Goal: Information Seeking & Learning: Learn about a topic

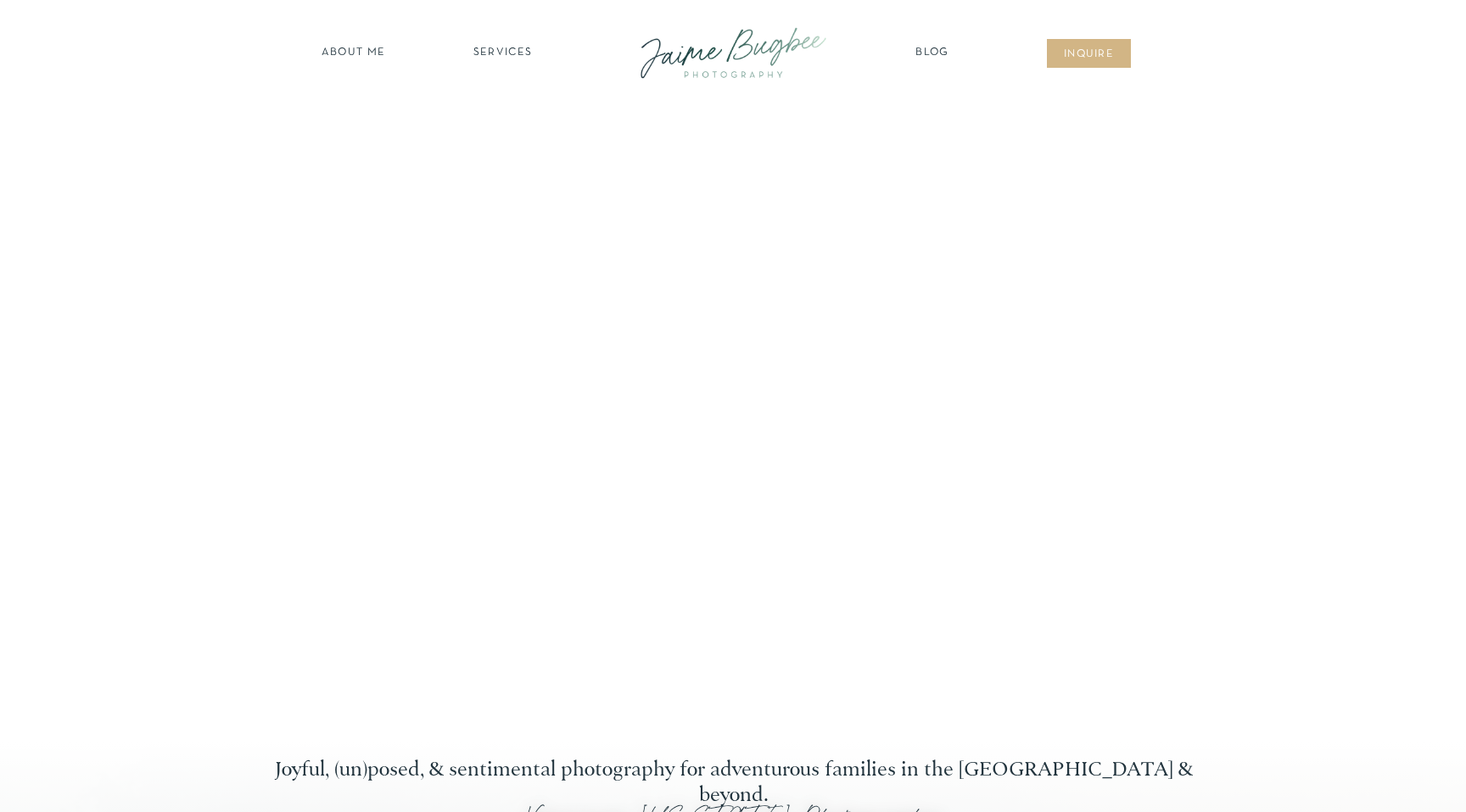
click at [534, 51] on nav "SERVICES" at bounding box center [502, 53] width 96 height 17
click at [508, 172] on nav "BUSINESSES" at bounding box center [503, 170] width 130 height 16
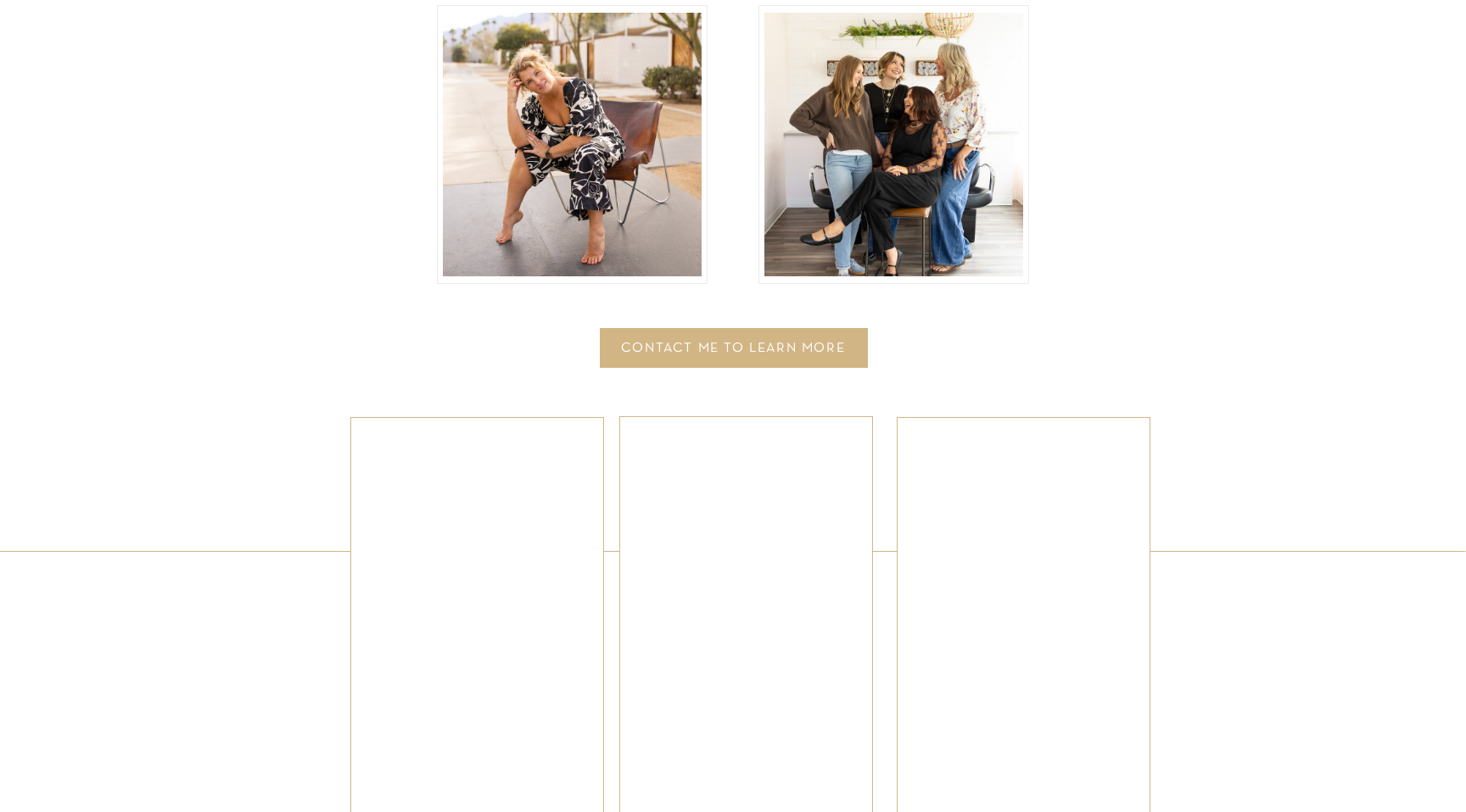
scroll to position [3767, 0]
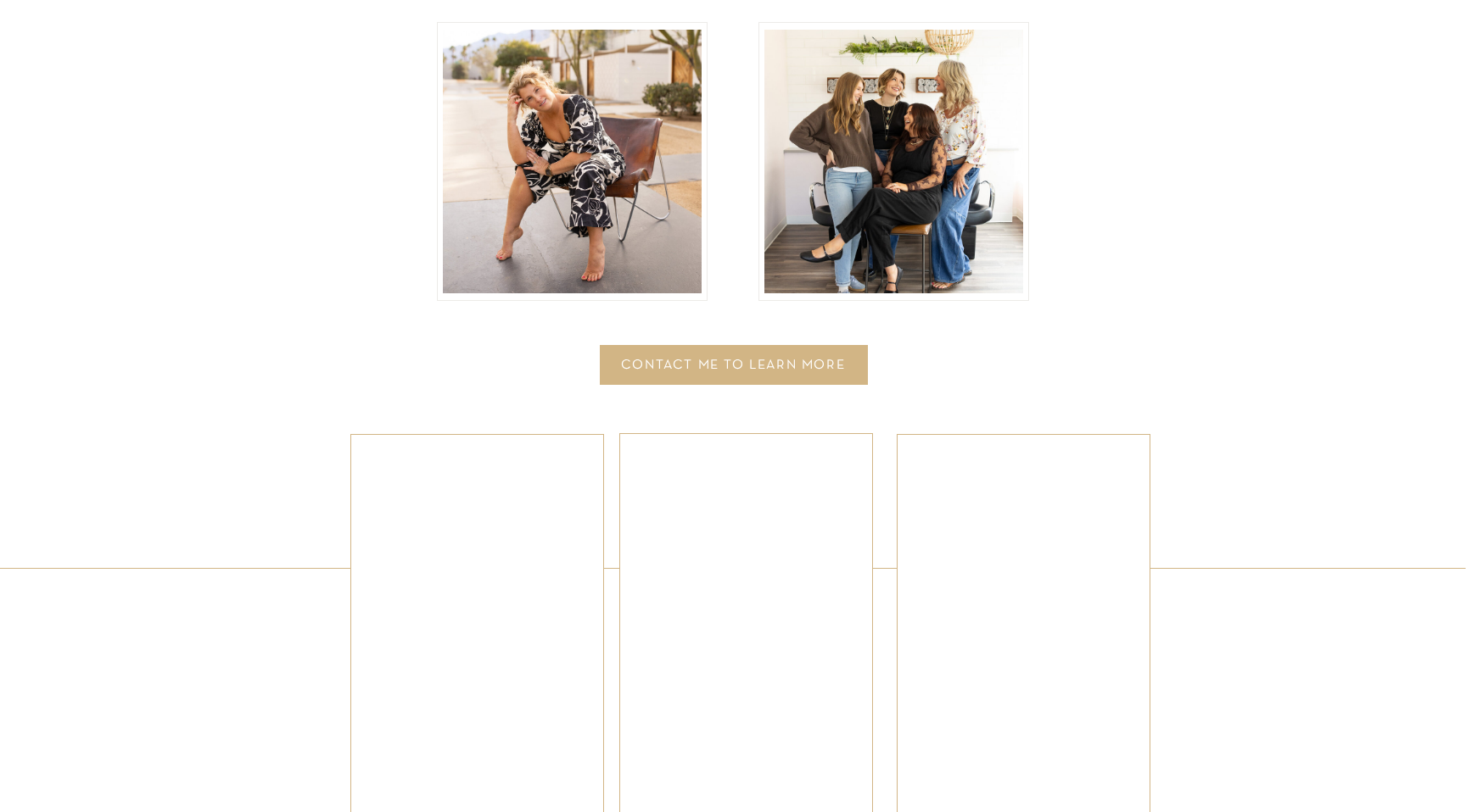
click at [780, 365] on div "CONTACT ME TO LEARN MORE" at bounding box center [733, 366] width 242 height 17
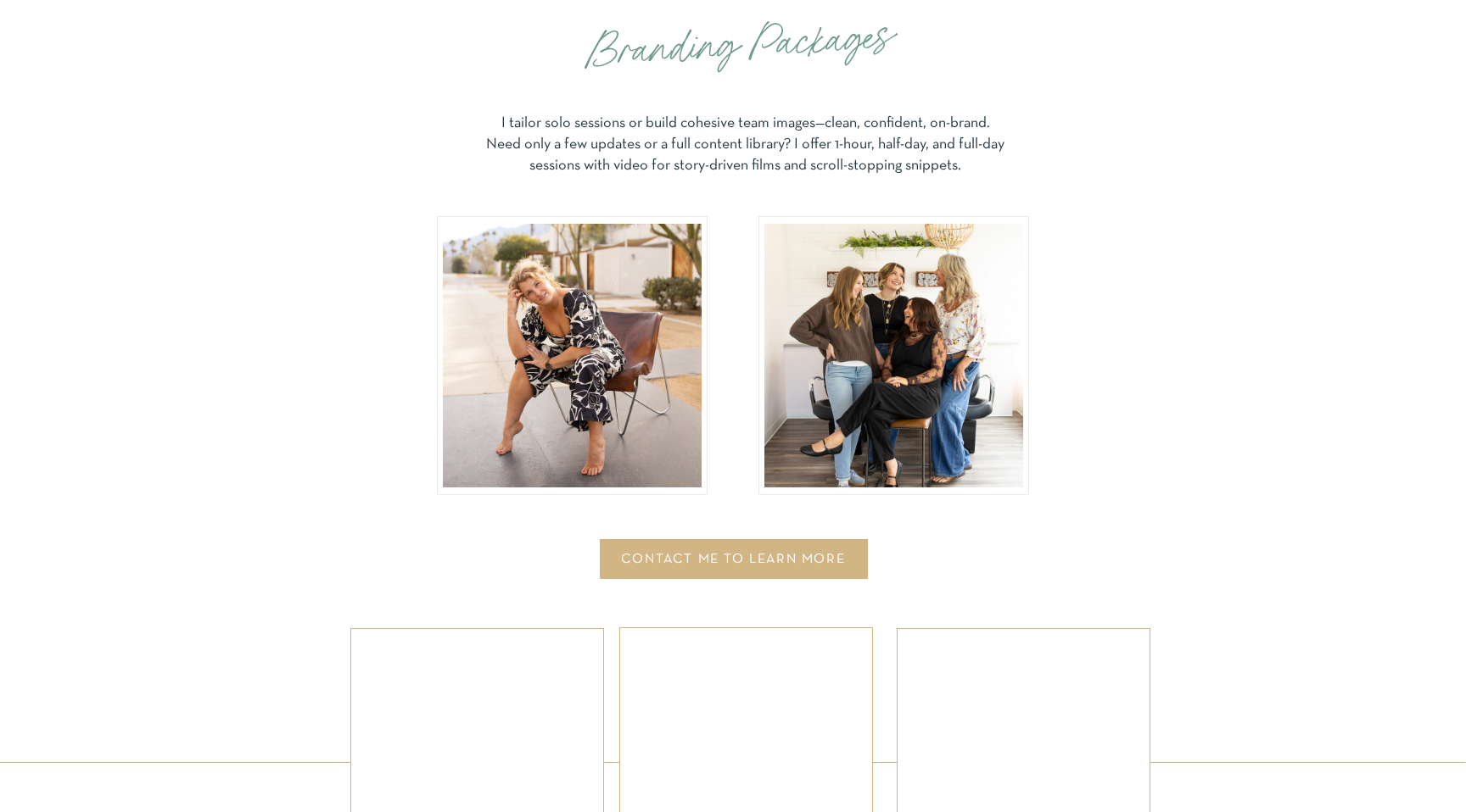
scroll to position [3200, 0]
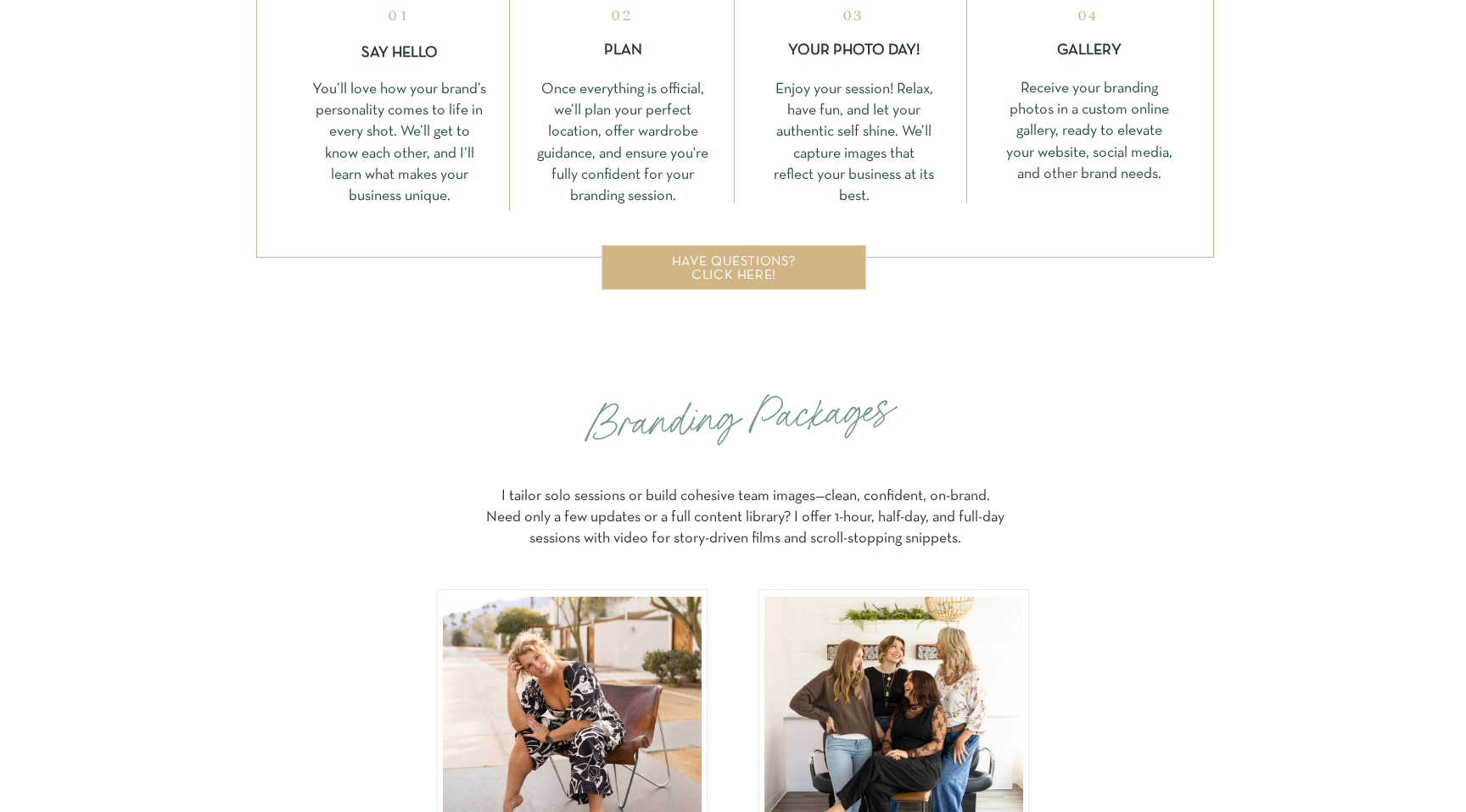
click at [765, 243] on div at bounding box center [734, 63] width 958 height 390
click at [763, 266] on div "have questions? click here!" at bounding box center [733, 261] width 225 height 13
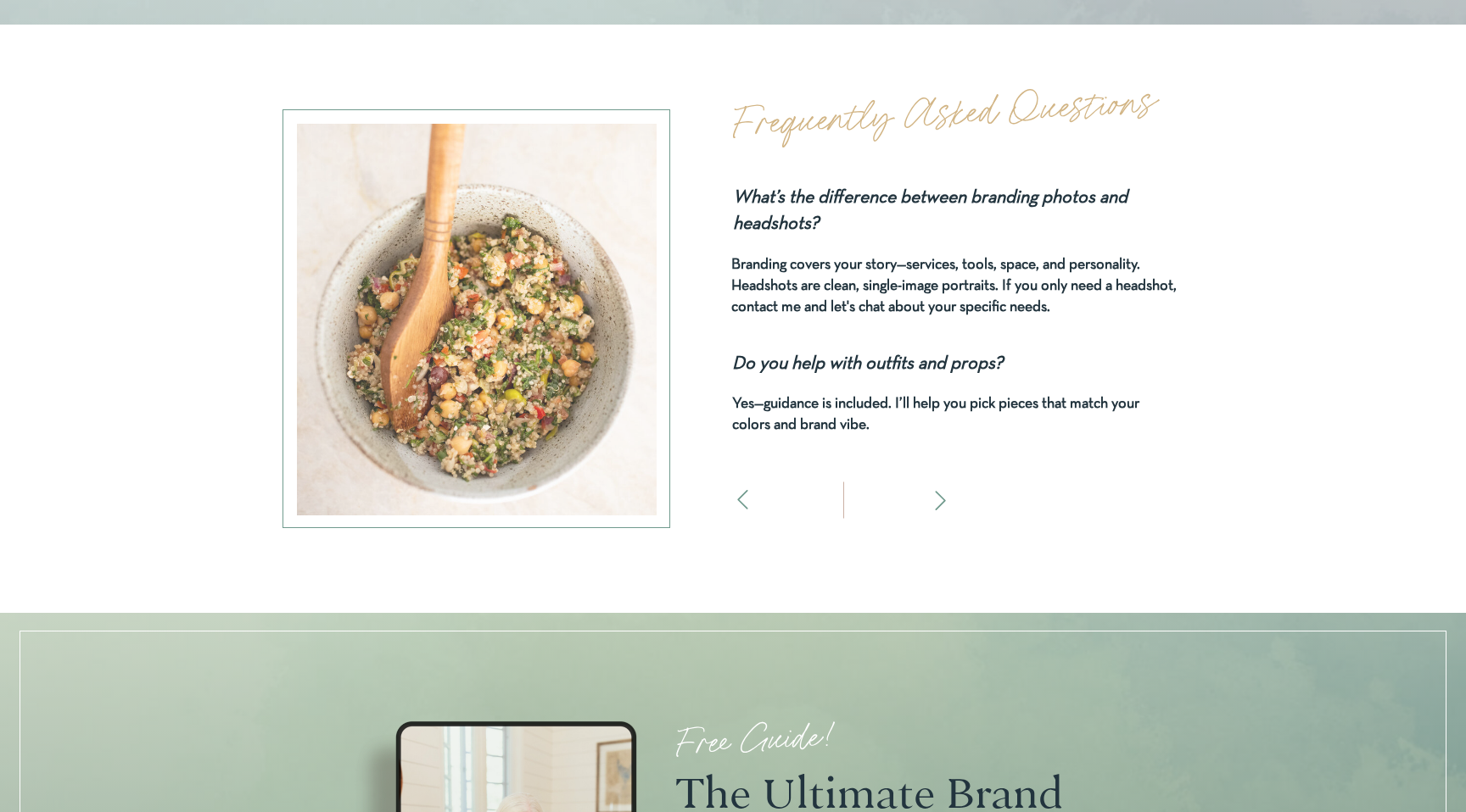
scroll to position [5478, 0]
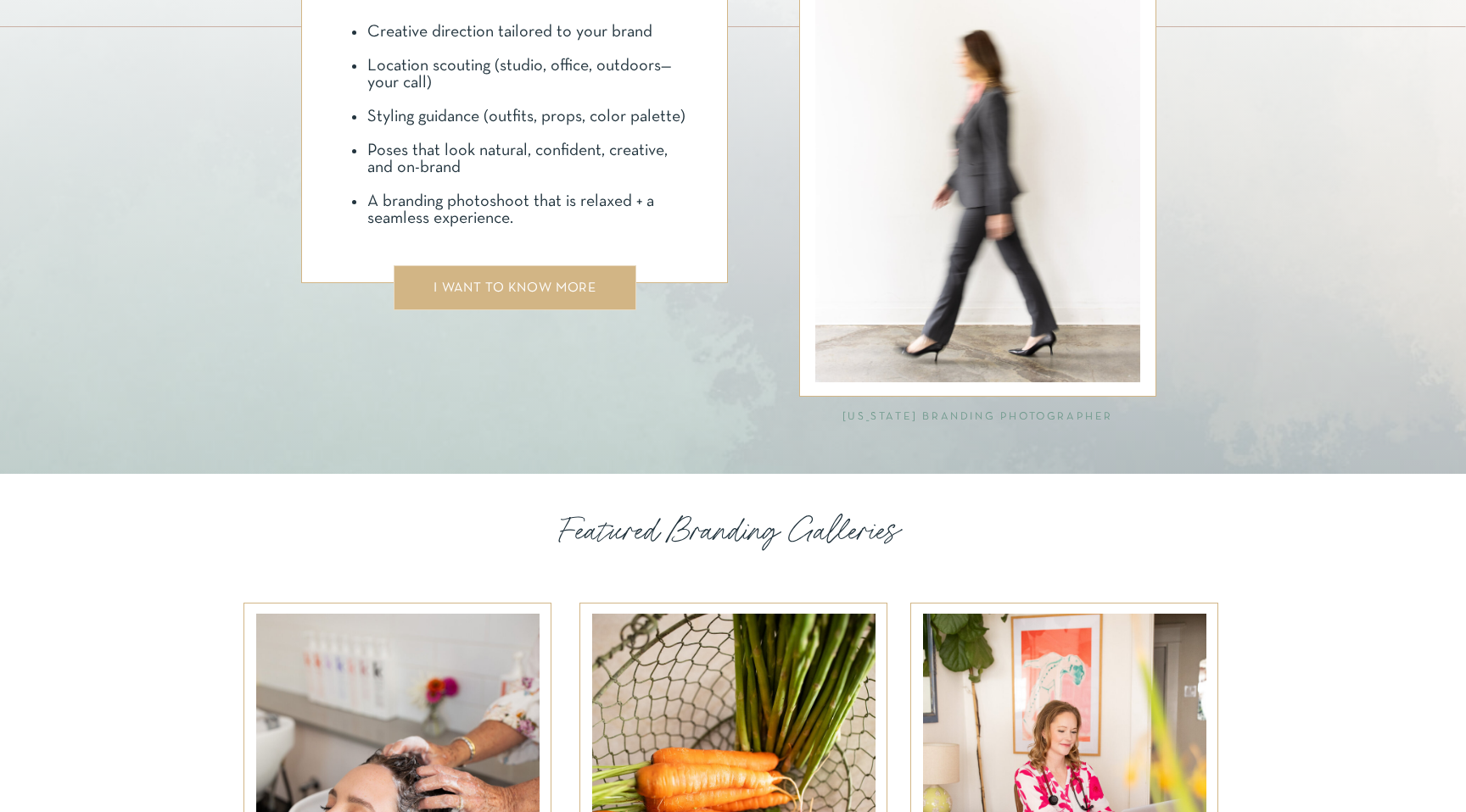
click at [524, 279] on div at bounding box center [515, 288] width 242 height 45
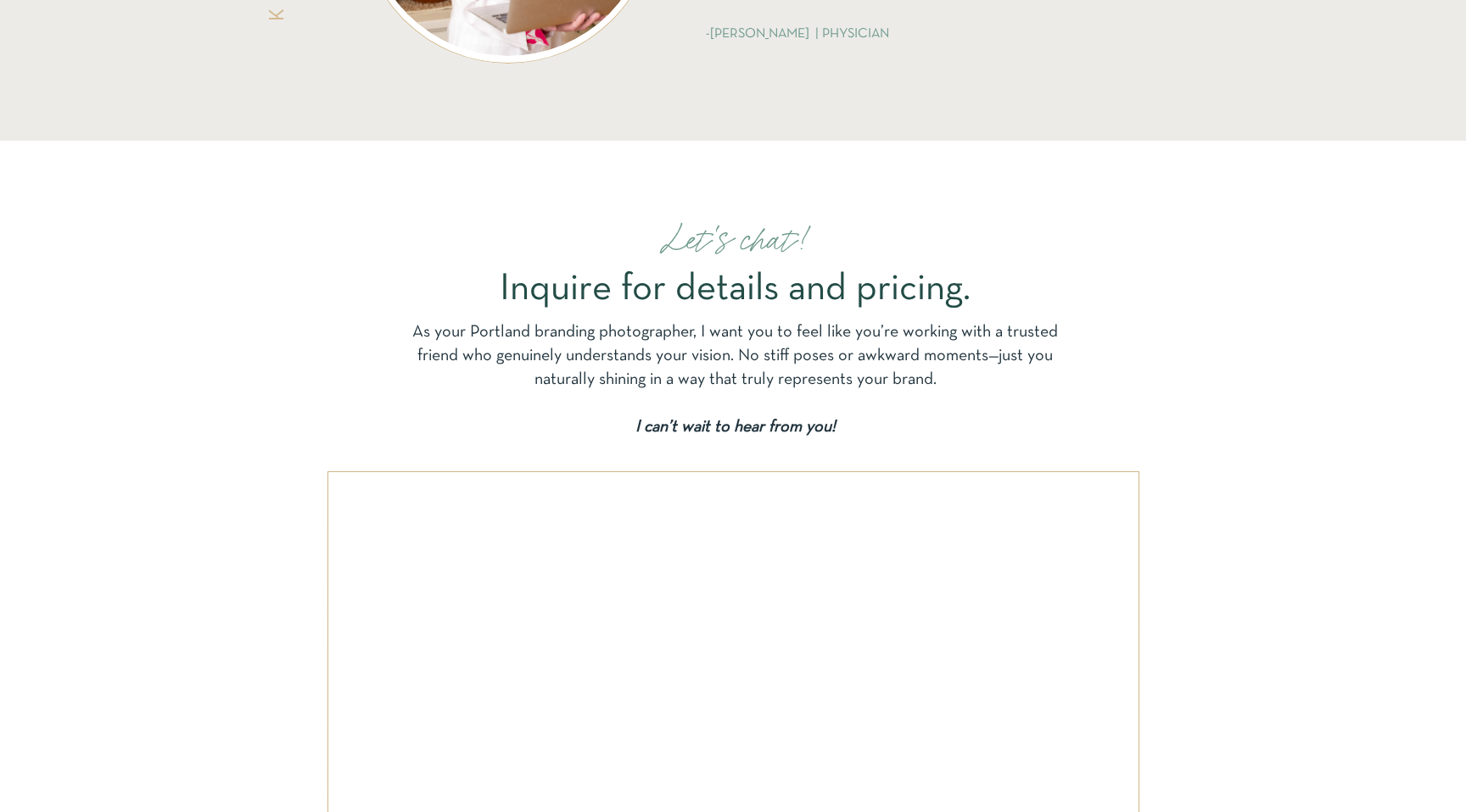
scroll to position [7079, 0]
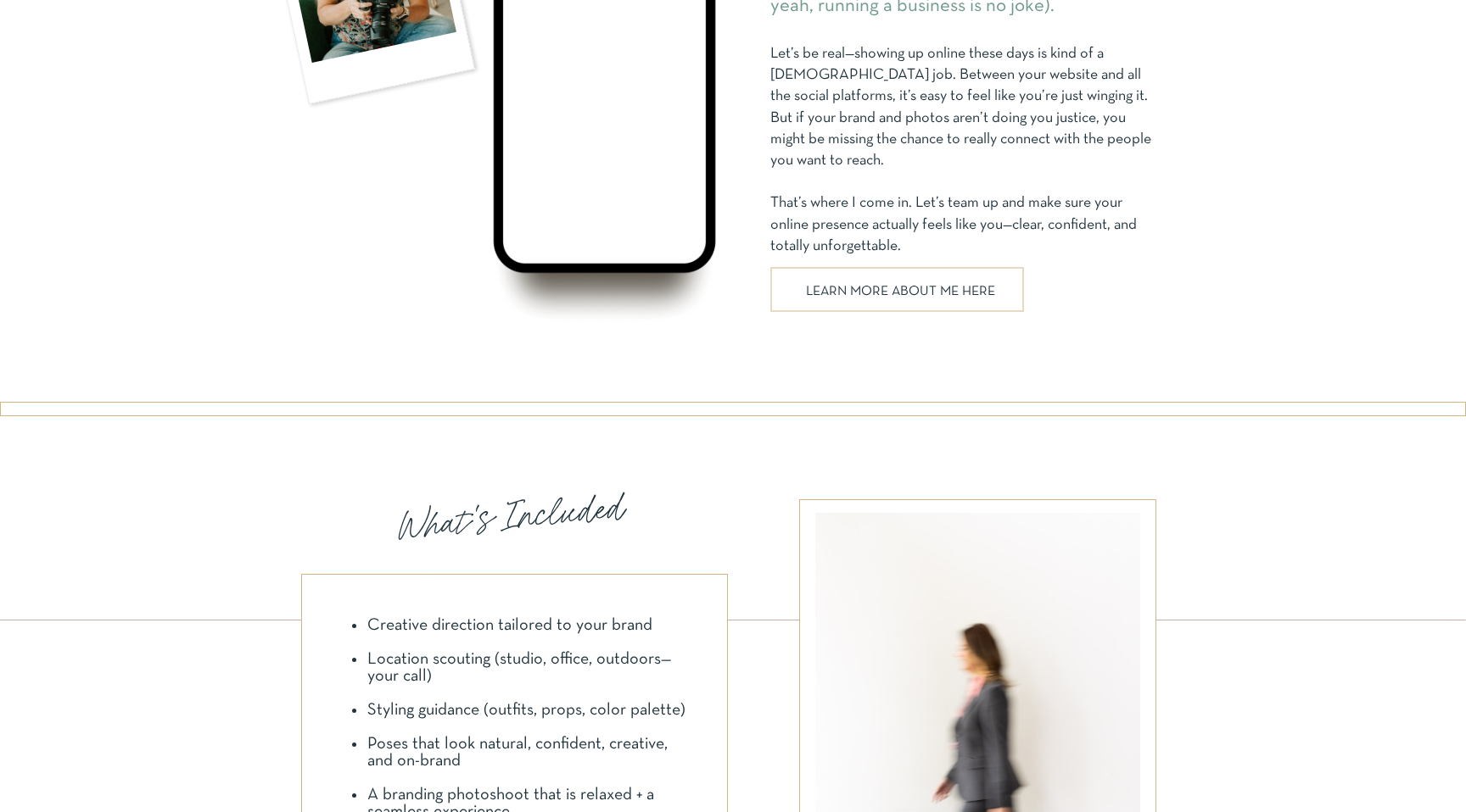
scroll to position [1223, 0]
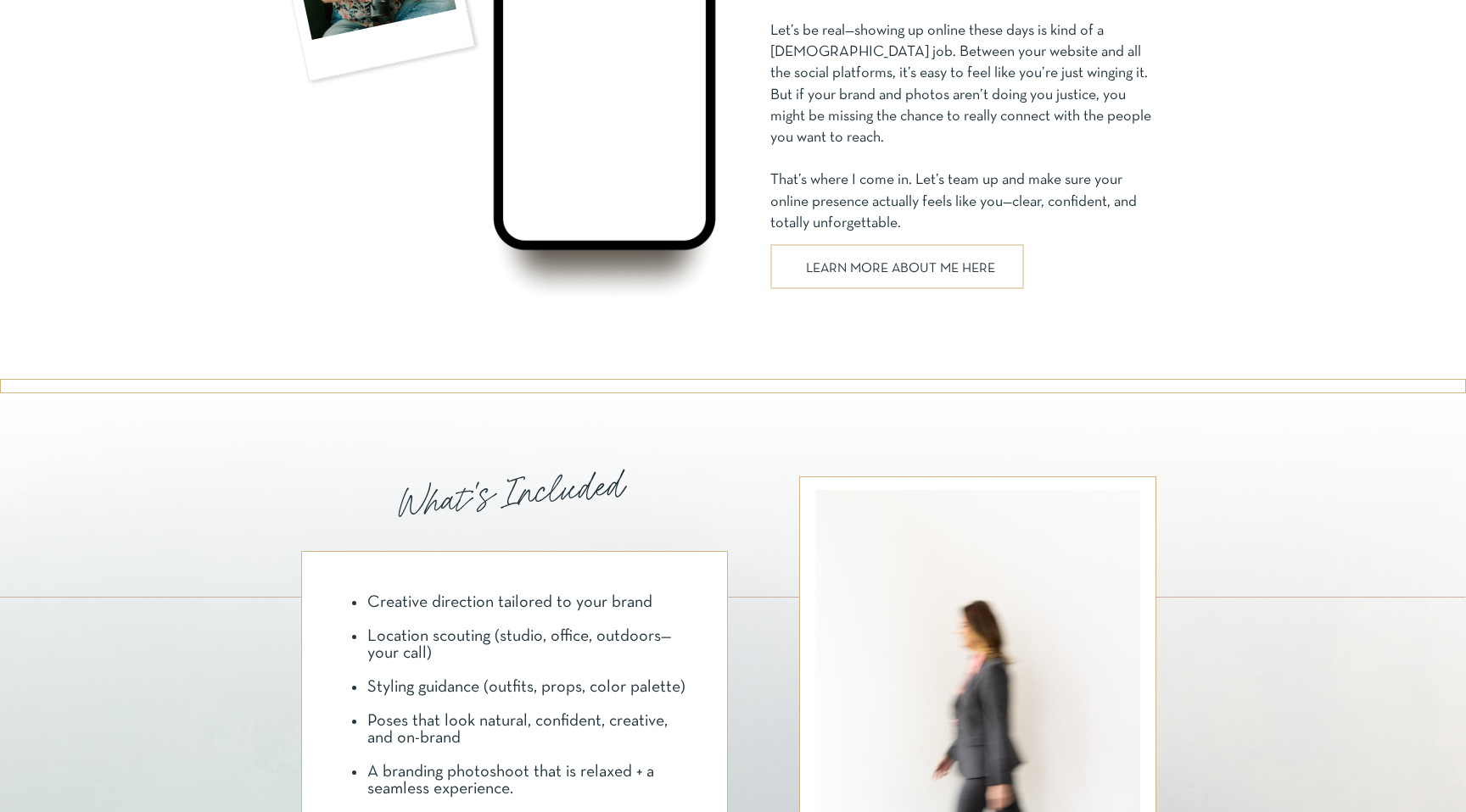
click at [884, 259] on div at bounding box center [897, 267] width 254 height 45
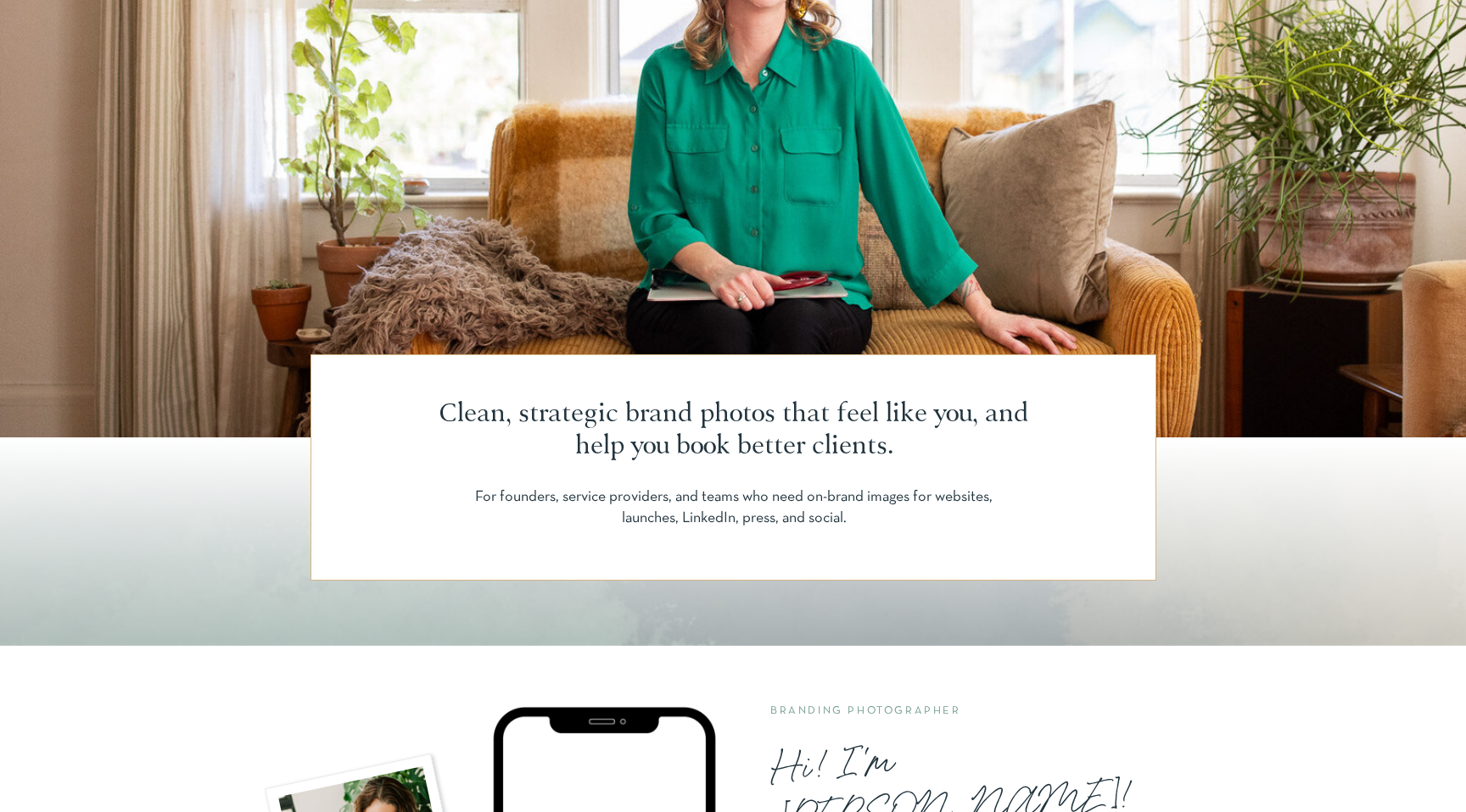
scroll to position [179, 0]
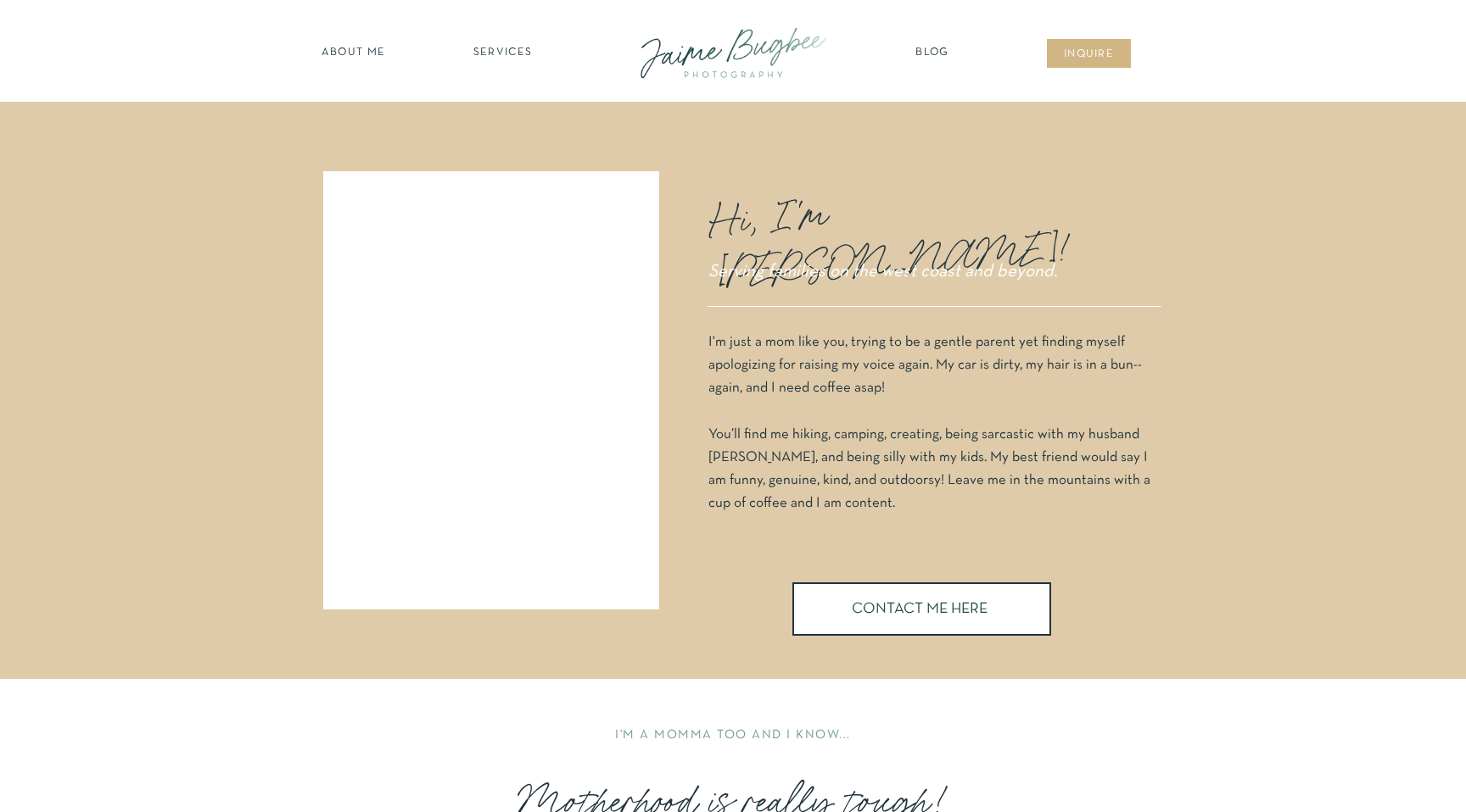
click at [518, 48] on nav "SERVICES" at bounding box center [502, 53] width 96 height 17
click at [508, 165] on nav "BUSINESSES" at bounding box center [503, 170] width 130 height 16
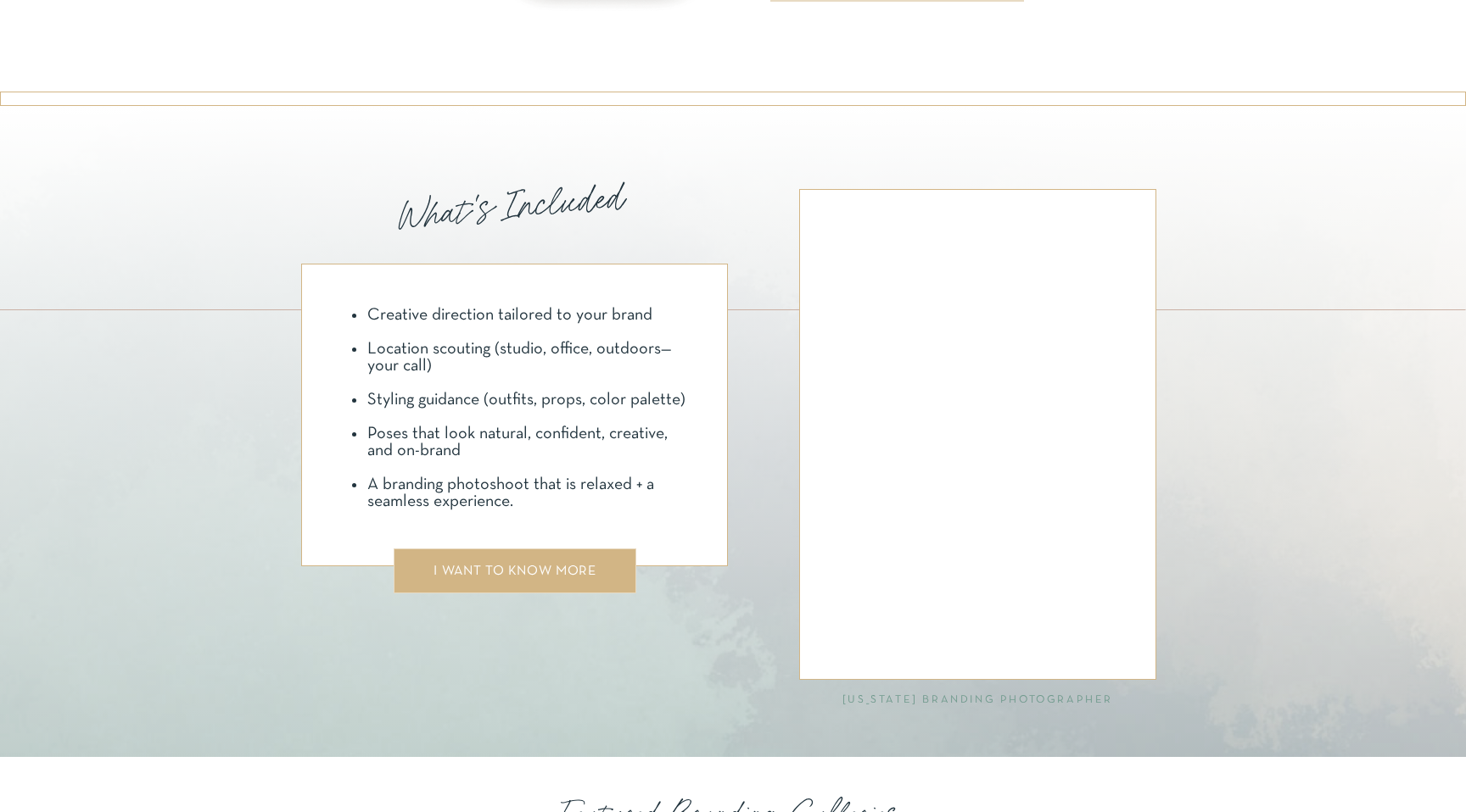
scroll to position [1716, 0]
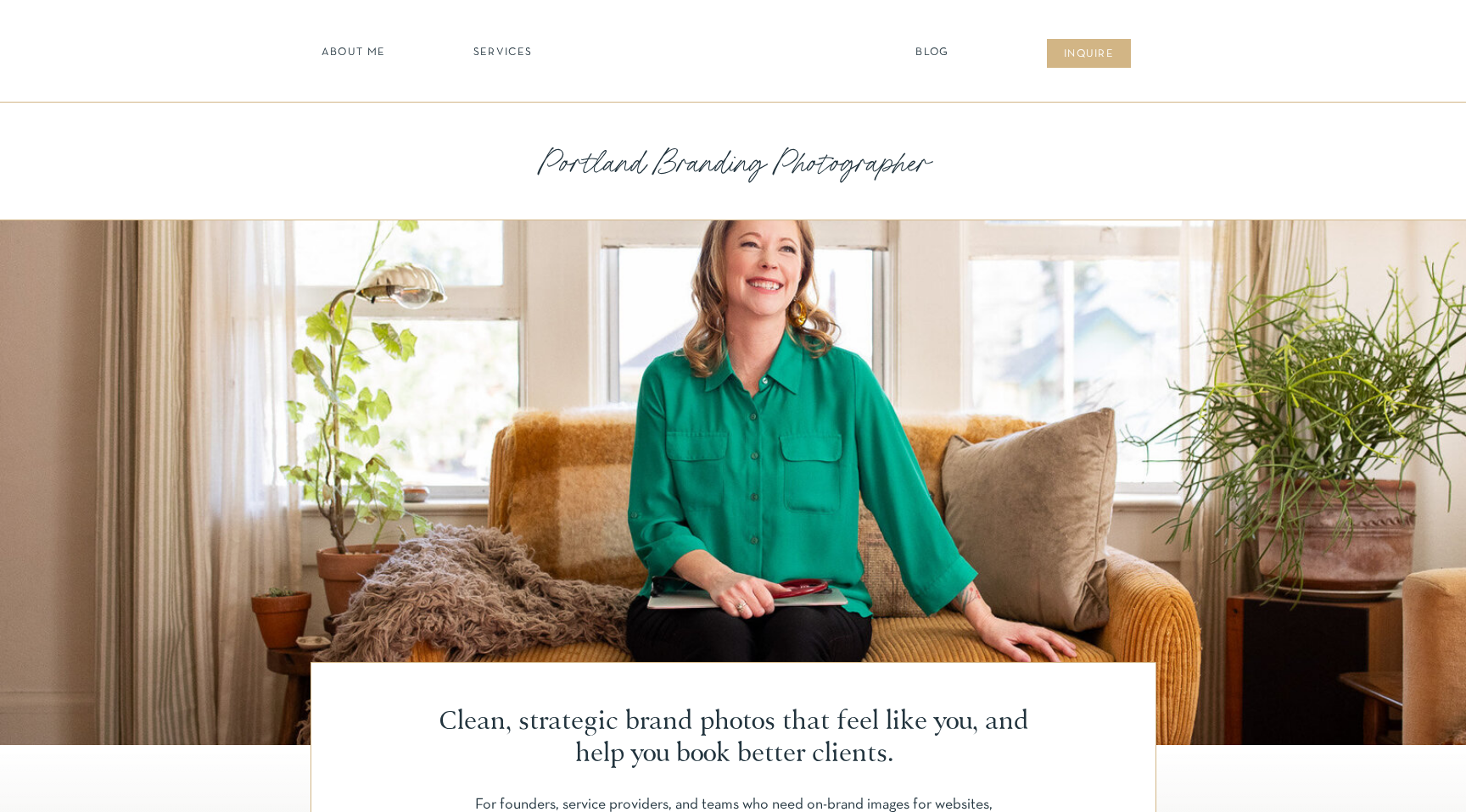
scroll to position [1716, 0]
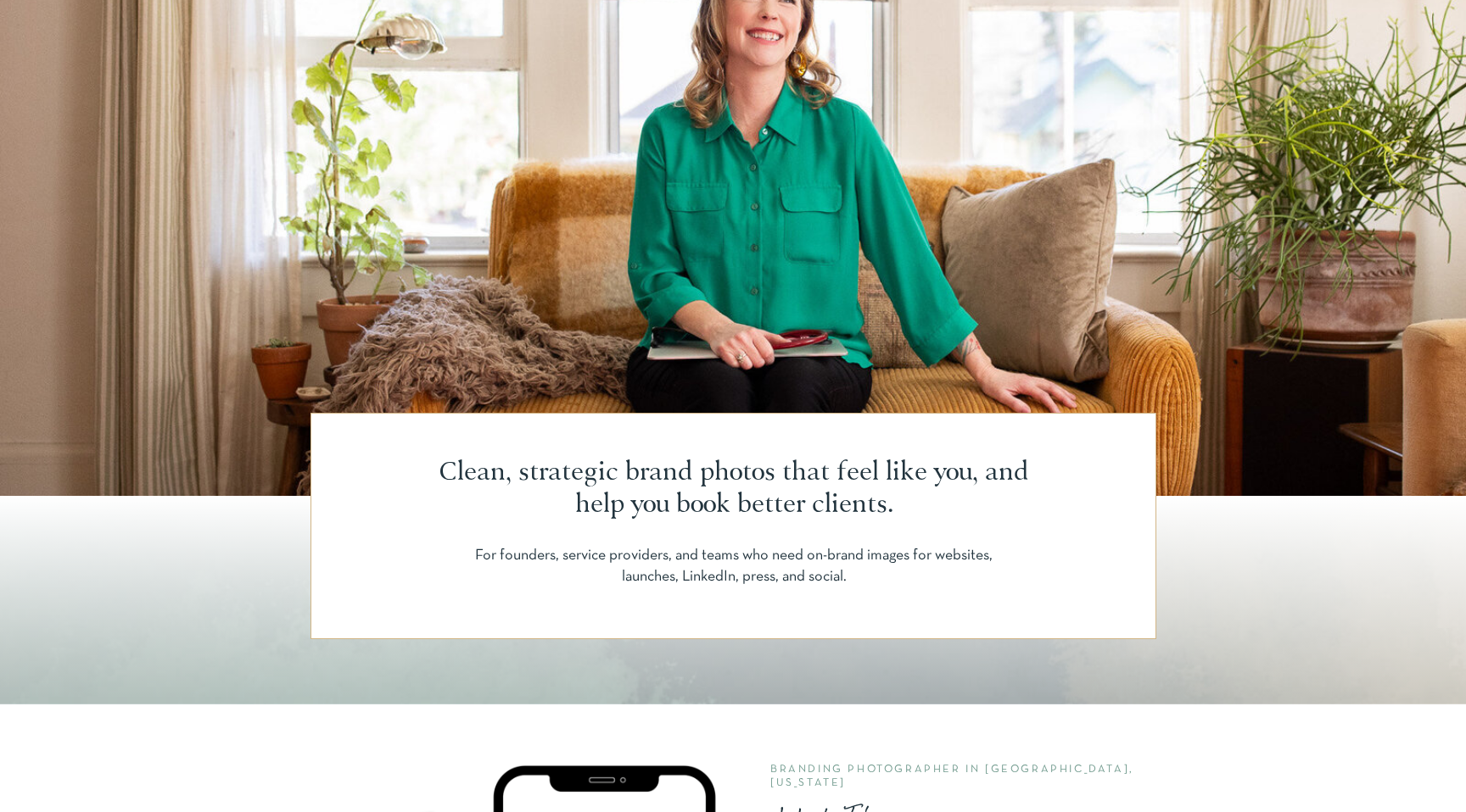
scroll to position [345, 0]
